Goal: Transaction & Acquisition: Purchase product/service

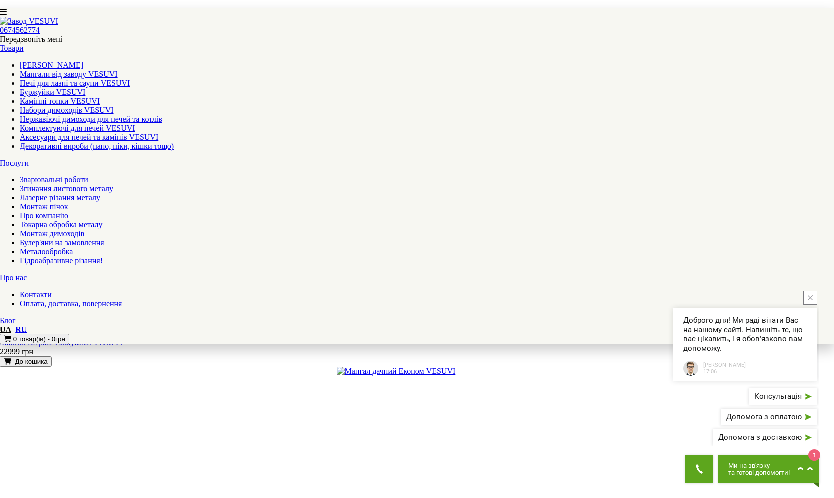
scroll to position [1316, 0]
copy div "м. Київ, Мисливський прову"
drag, startPoint x: 573, startPoint y: 369, endPoint x: 667, endPoint y: 362, distance: 94.5
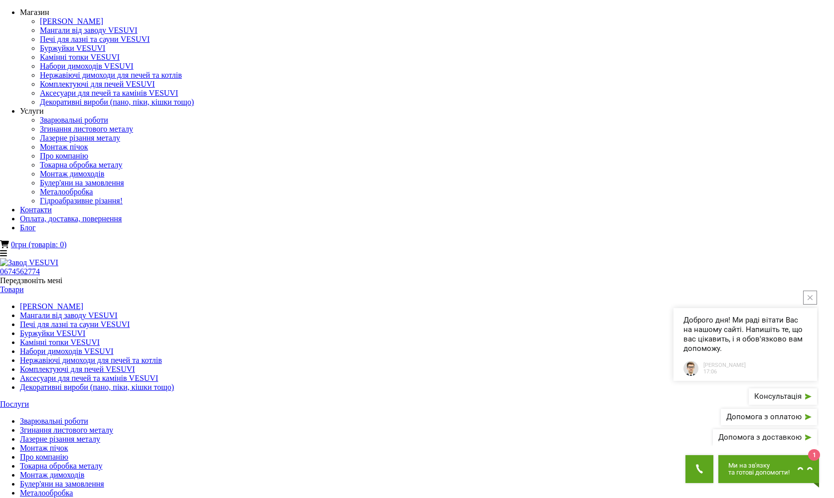
scroll to position [0, 0]
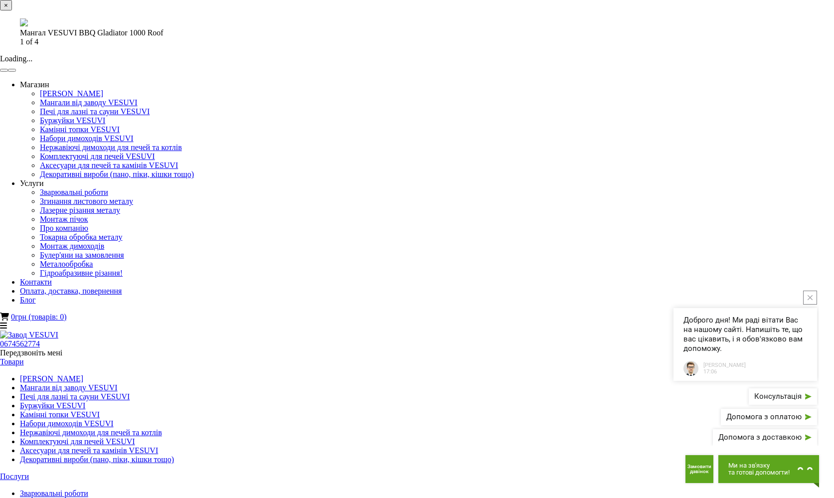
click at [211, 72] on div "× Мангал VESUVI BBQ Gladiator 1000 Roof 1 of 4 Loading..." at bounding box center [417, 36] width 834 height 72
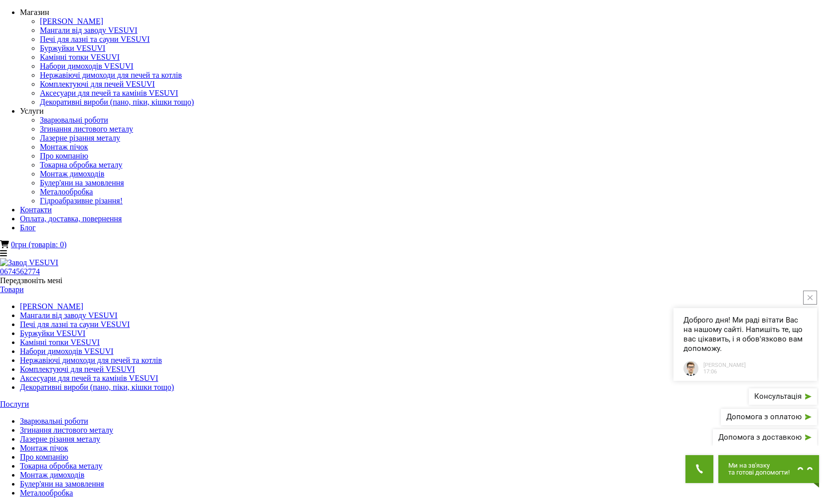
click at [88, 417] on link "Зварювальні роботи" at bounding box center [54, 421] width 68 height 8
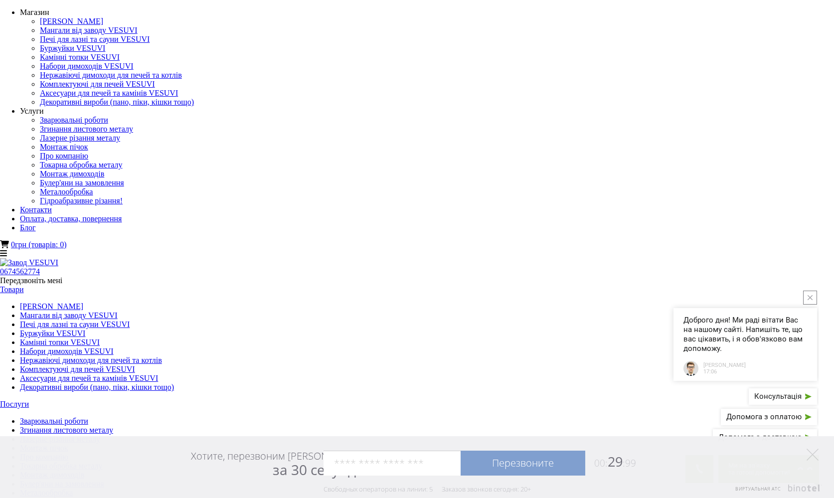
click at [24, 285] on link "Товари" at bounding box center [12, 289] width 24 height 8
click at [118, 311] on link "Мангали від заводу VESUVI" at bounding box center [69, 315] width 98 height 8
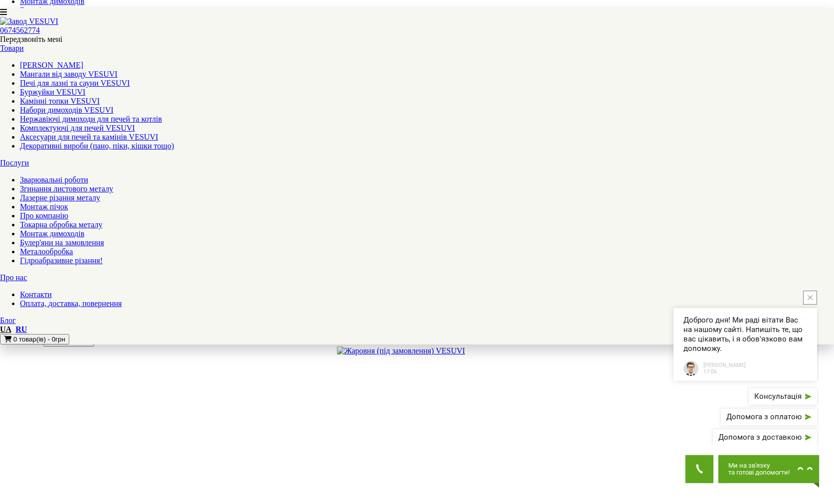
scroll to position [484, 0]
